Goal: Transaction & Acquisition: Purchase product/service

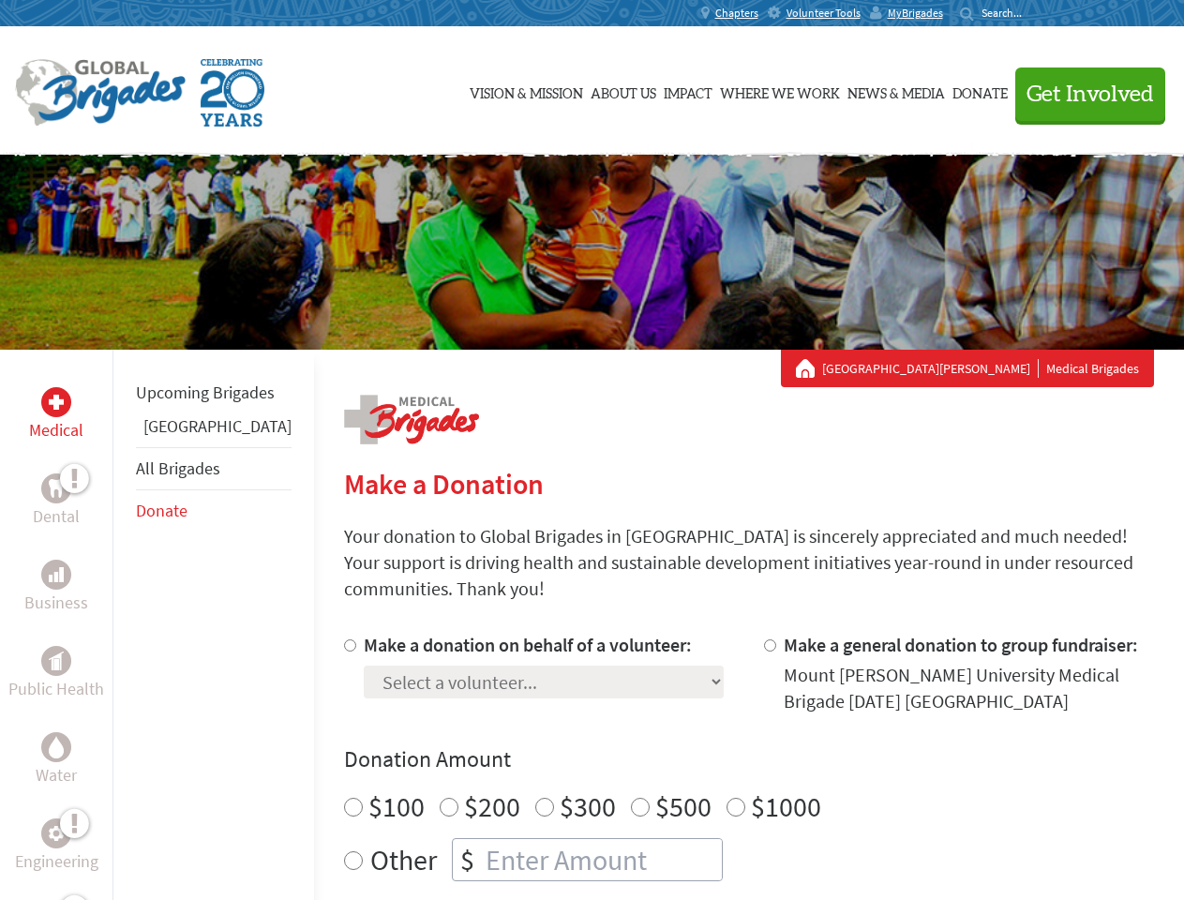
click at [1035, 13] on div "Search for:" at bounding box center [997, 13] width 75 height 15
click at [1082, 94] on span "Get Involved" at bounding box center [1091, 94] width 128 height 23
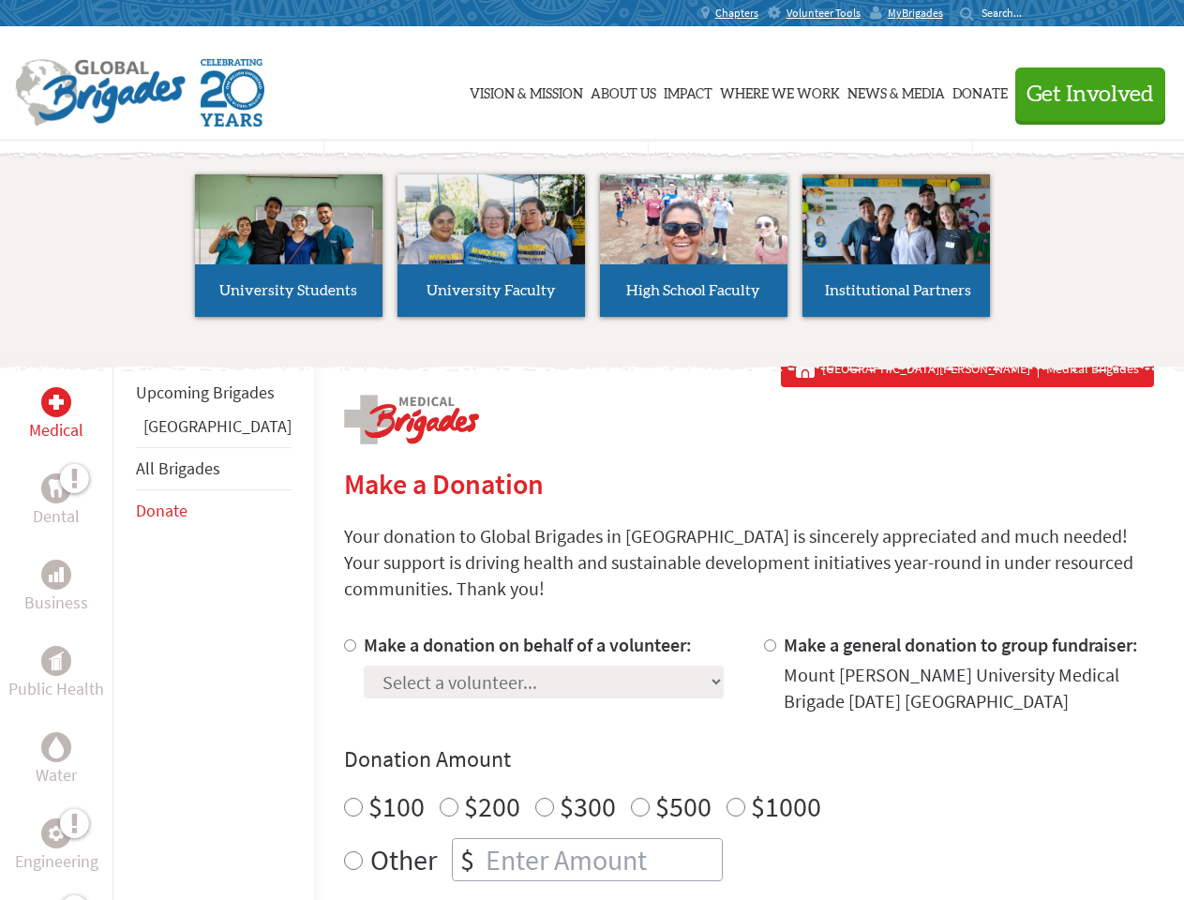
click at [593, 252] on li "High School Faculty" at bounding box center [694, 245] width 203 height 173
click at [124, 625] on div "Upcoming Brigades Guatemala All Brigades Donate" at bounding box center [214, 800] width 202 height 900
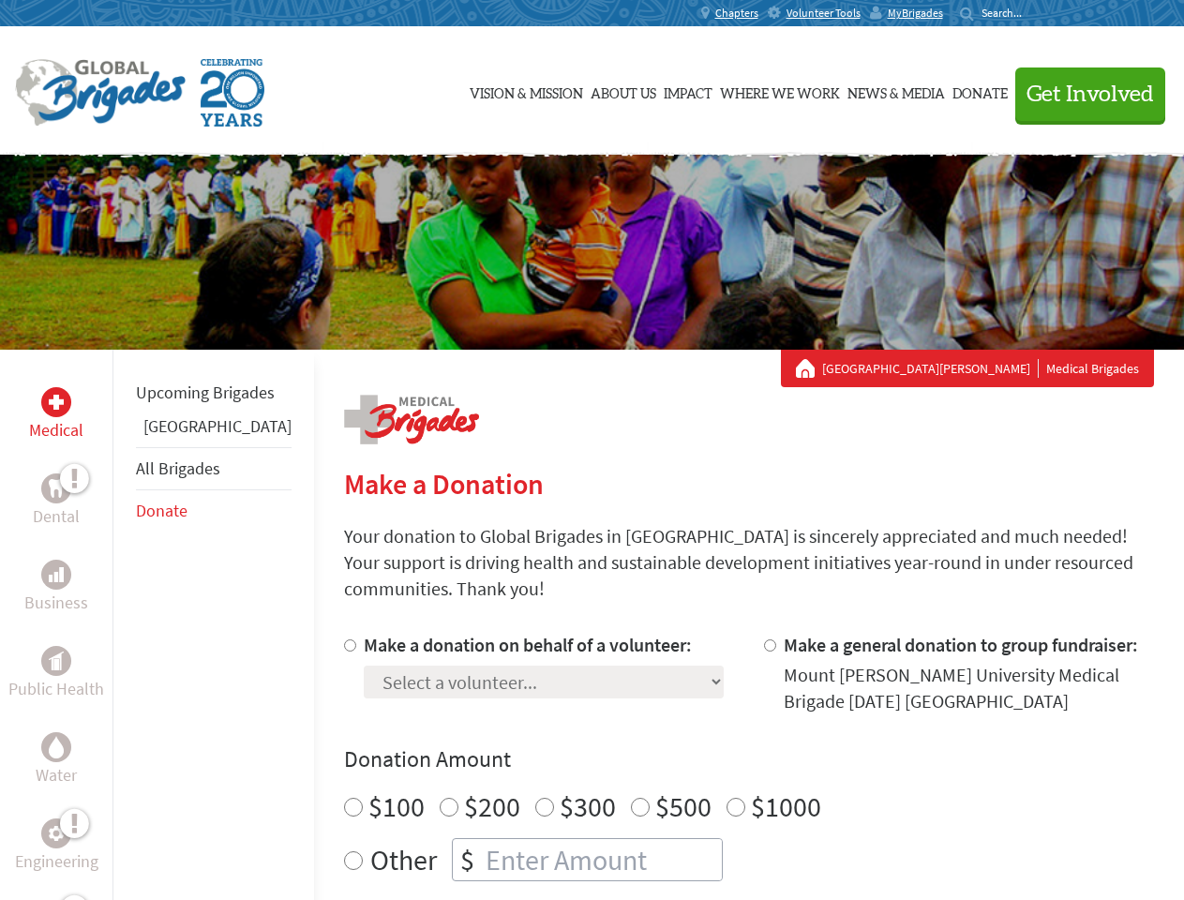
click at [716, 753] on div "Donation Amount $100 $200 $300 $500 $1000 Other $" at bounding box center [749, 813] width 810 height 137
click at [344, 640] on input "Make a donation on behalf of a volunteer:" at bounding box center [350, 646] width 12 height 12
radio input "true"
click at [764, 640] on input "Make a general donation to group fundraiser:" at bounding box center [770, 646] width 12 height 12
radio input "true"
